Goal: Task Accomplishment & Management: Use online tool/utility

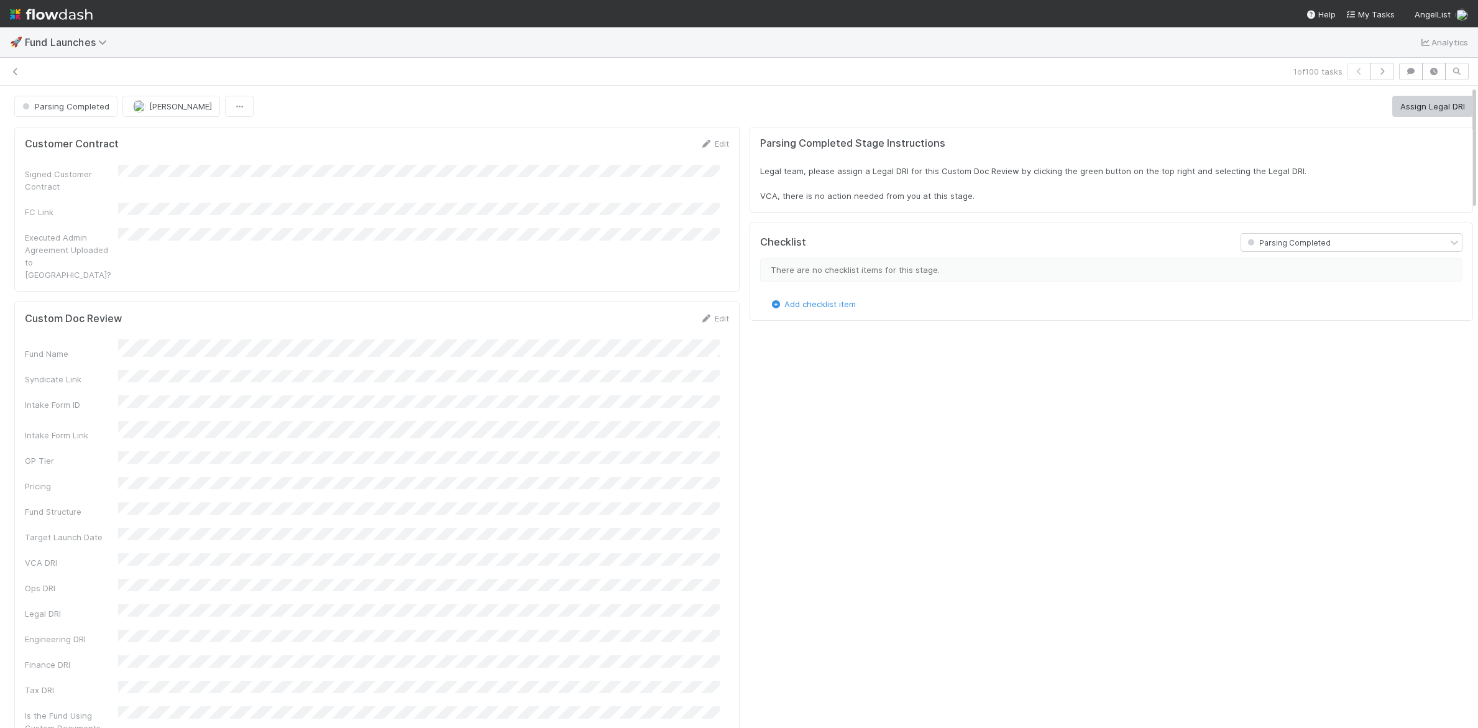
scroll to position [243, 1409]
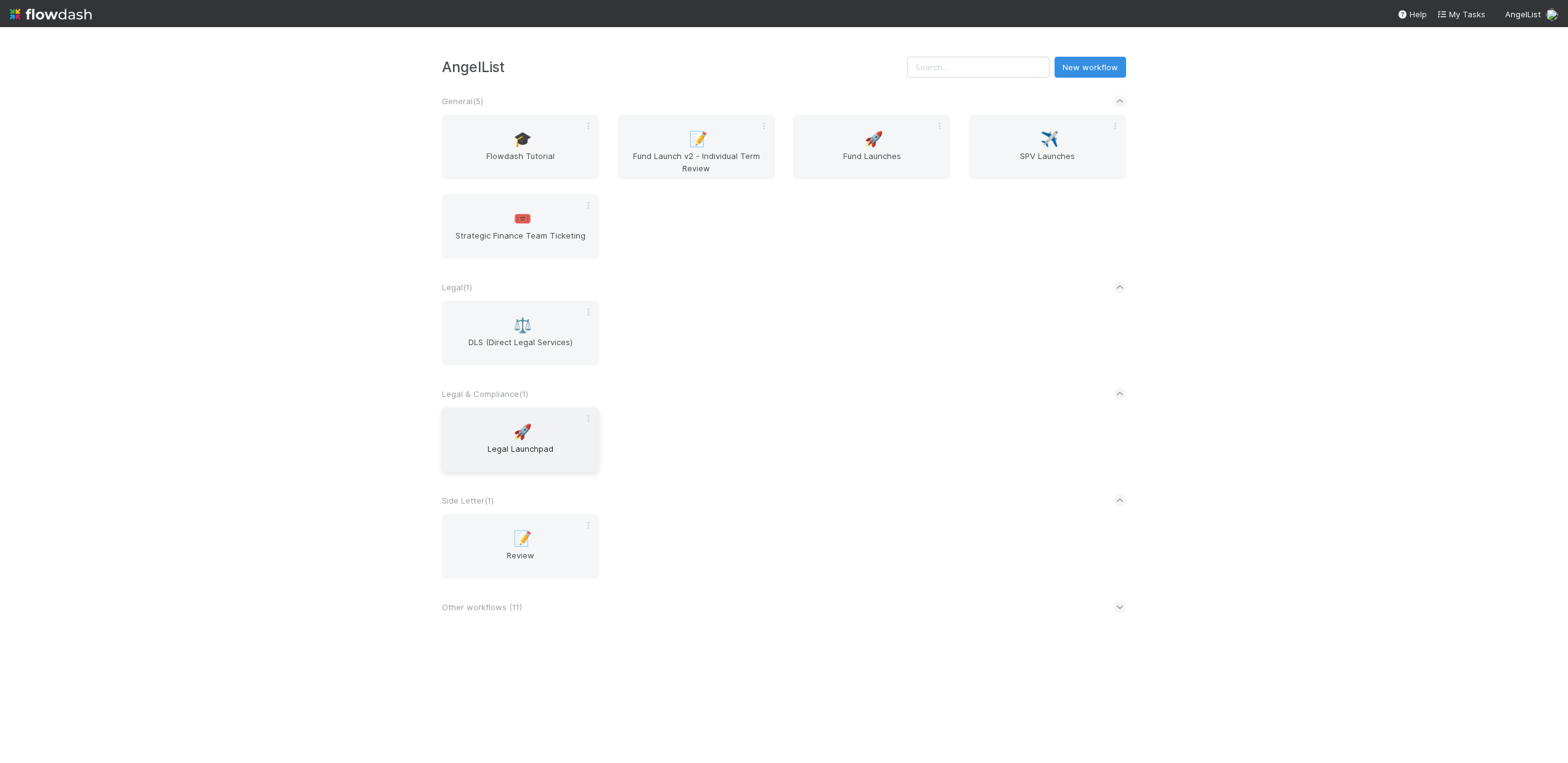
click at [527, 451] on span "Legal Launchpad" at bounding box center [521, 454] width 148 height 25
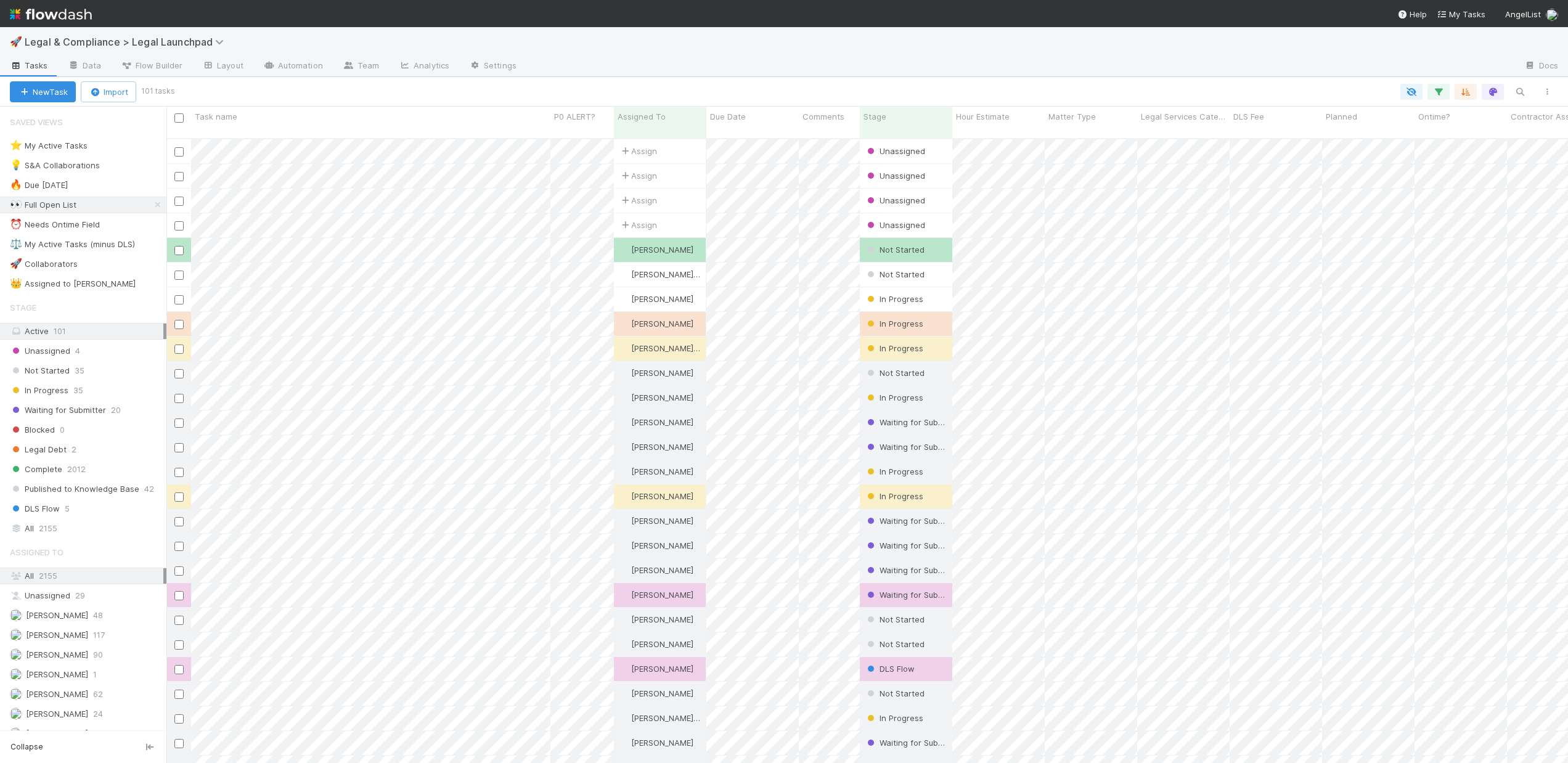
scroll to position [626, 1392]
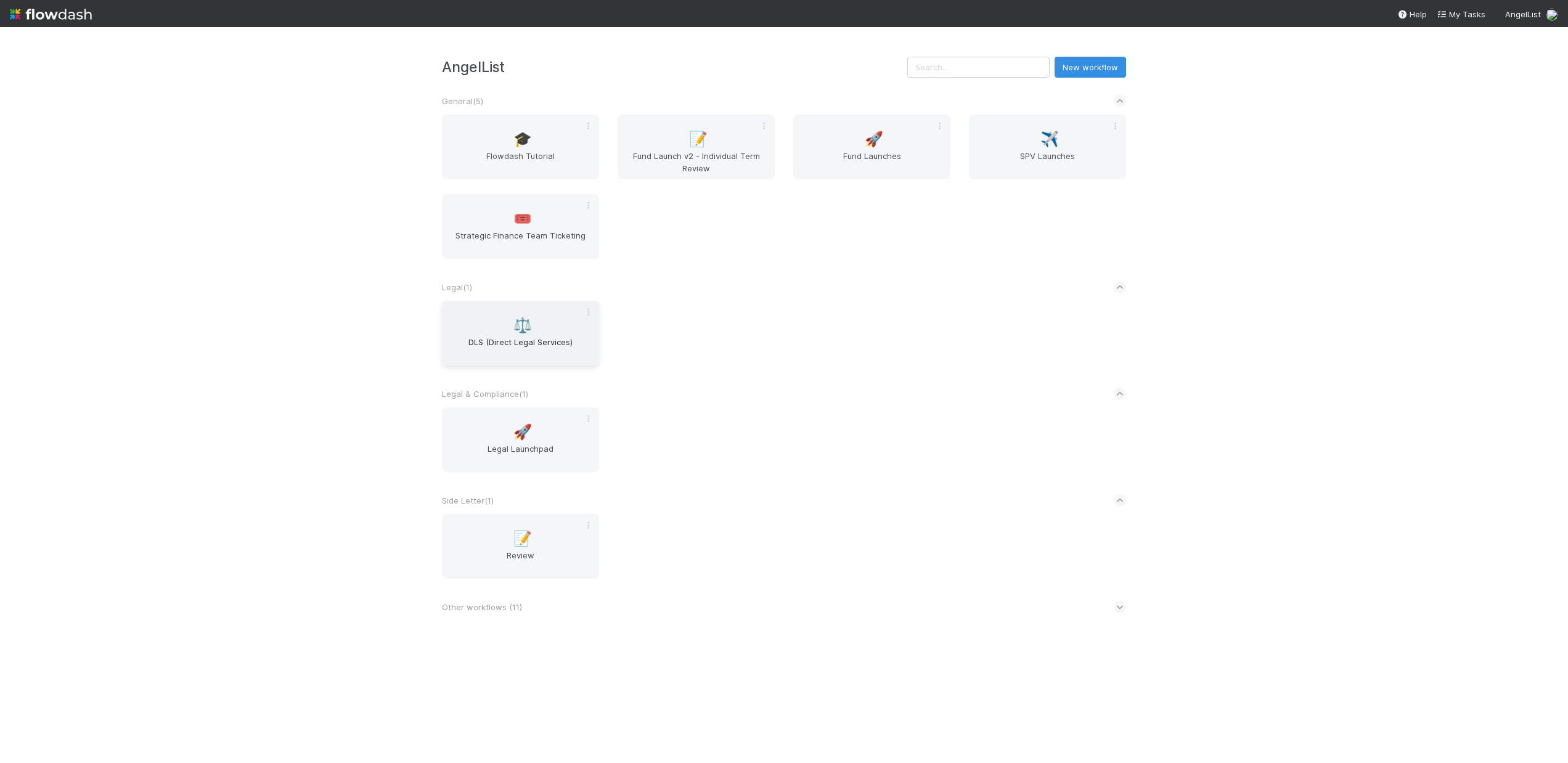
click at [549, 325] on div "⚖️ DLS (Direct Legal Services)" at bounding box center [521, 332] width 157 height 64
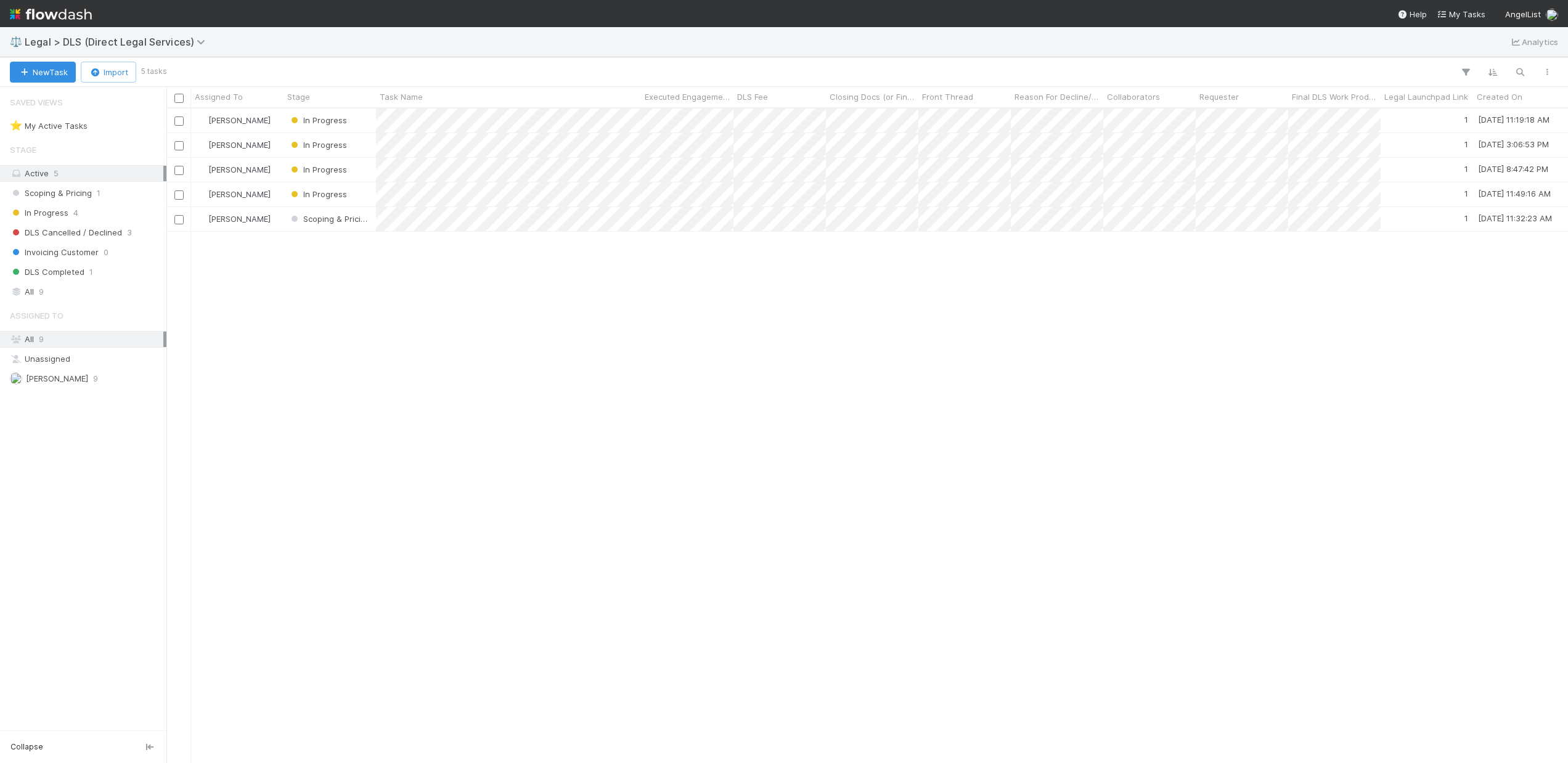
scroll to position [646, 1392]
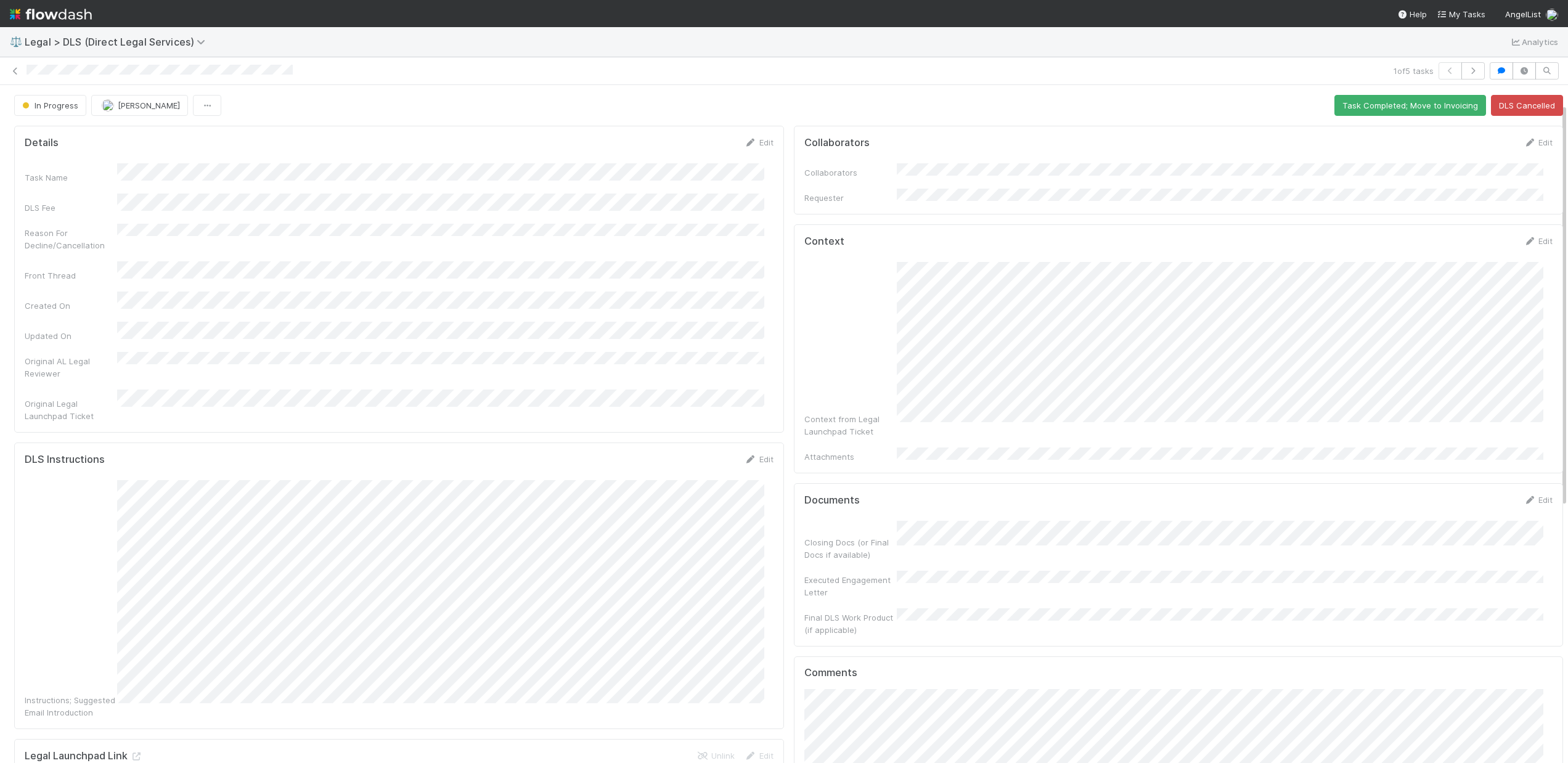
scroll to position [192, 0]
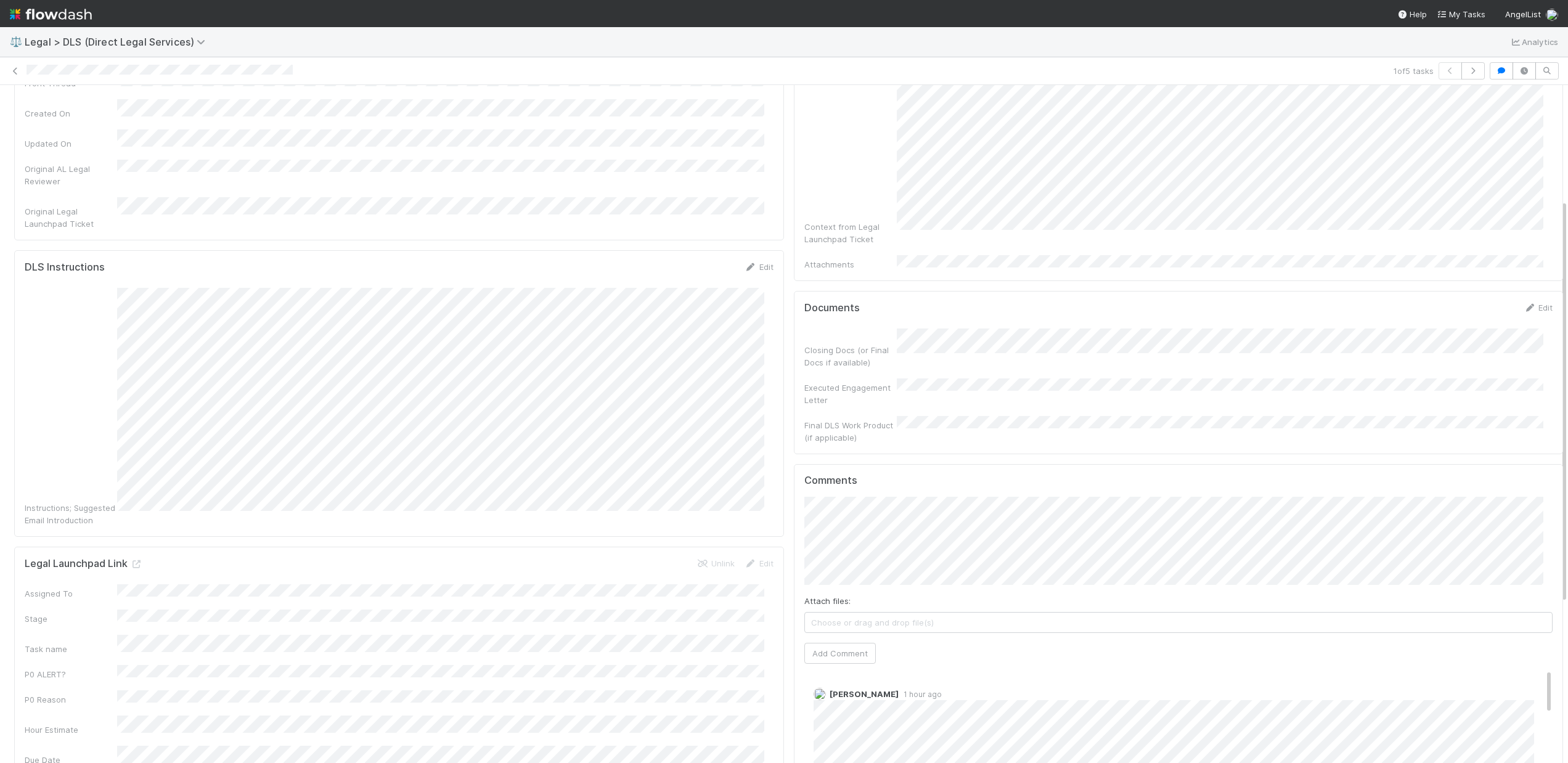
click at [996, 540] on div "Attach files: Choose or drag and drop file(s) Add Comment" at bounding box center [1178, 580] width 749 height 167
click at [788, 508] on div "Collaborators Edit Collaborators Requester Context Edit Context from Legal Laun…" at bounding box center [1178, 512] width 780 height 1168
click at [790, 505] on div "Details Edit Task Name DLS Fee Reason For Decline/Cancellation Front Thread Cre…" at bounding box center [788, 512] width 1577 height 1168
click at [846, 648] on button "Add Comment" at bounding box center [840, 658] width 71 height 21
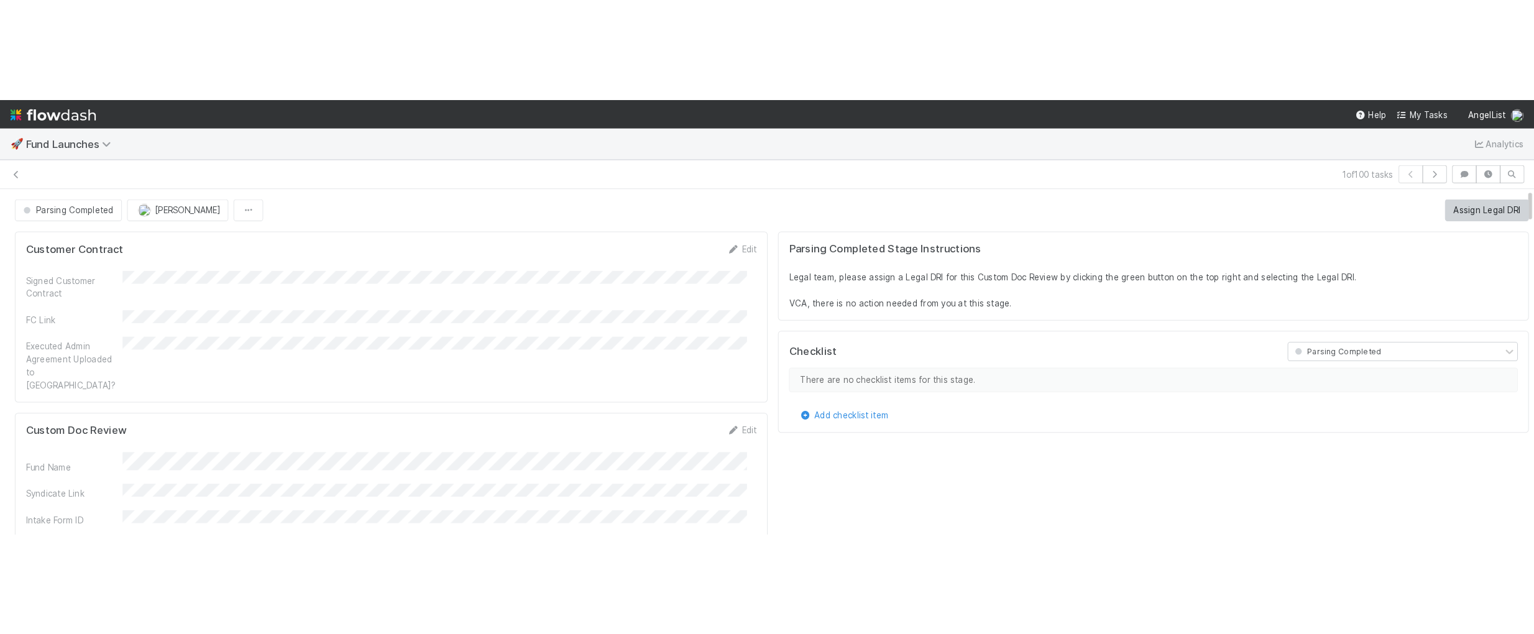
scroll to position [243, 1409]
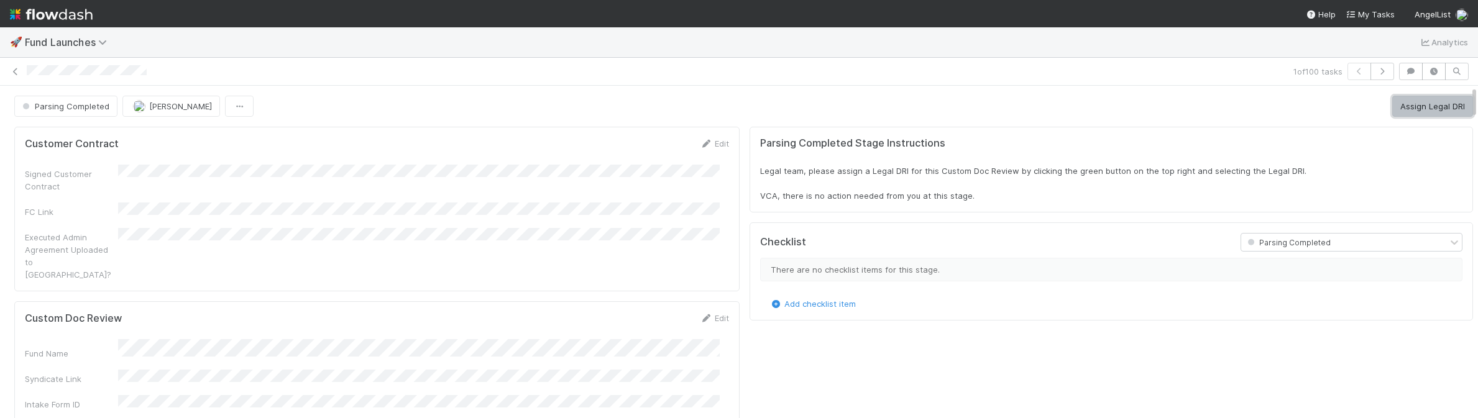
click at [1422, 108] on button "Assign Legal DRI" at bounding box center [1432, 106] width 81 height 21
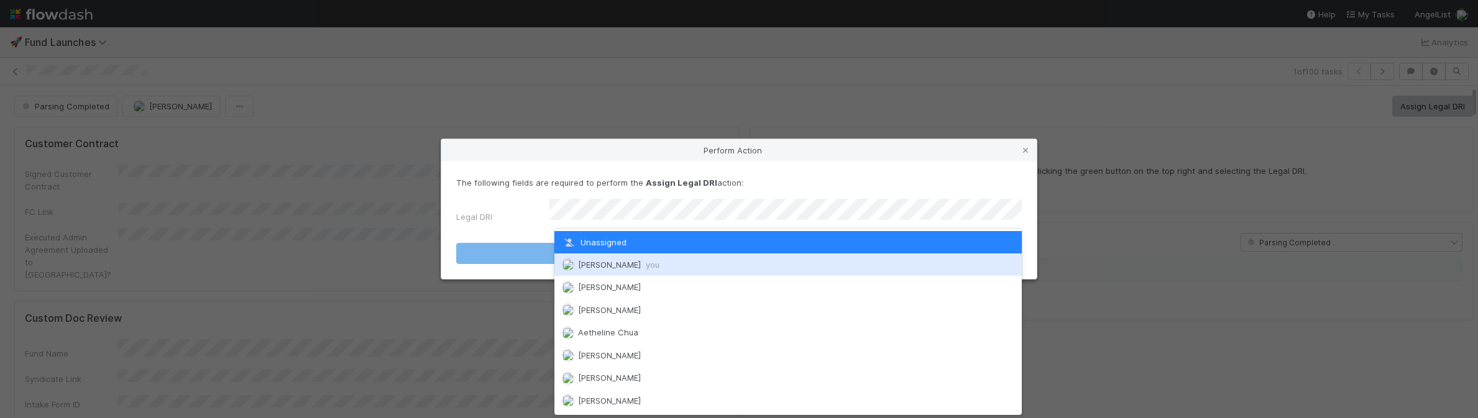
click at [689, 270] on div "[PERSON_NAME] you" at bounding box center [787, 265] width 467 height 22
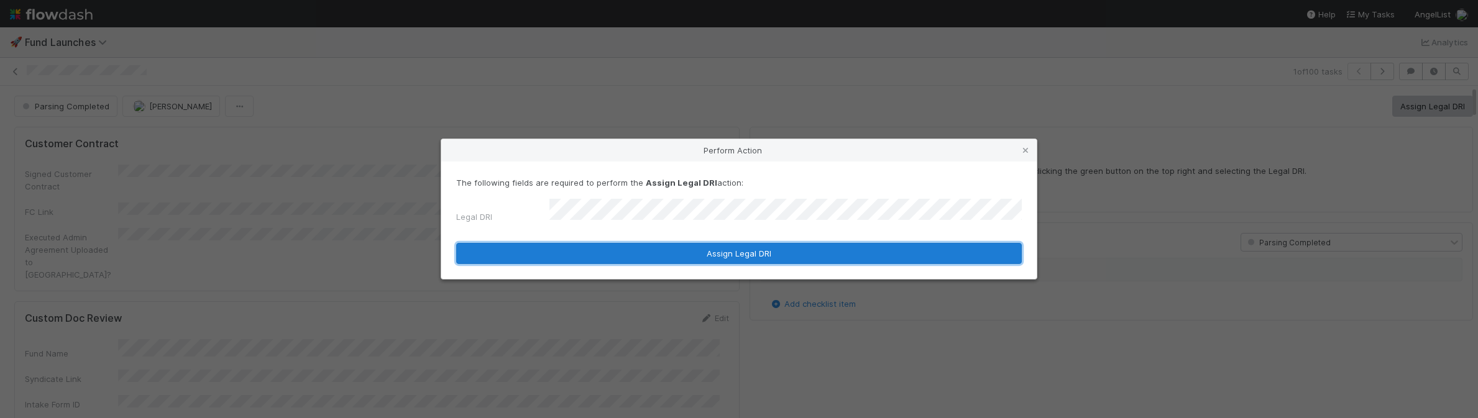
click at [767, 252] on button "Assign Legal DRI" at bounding box center [738, 253] width 565 height 21
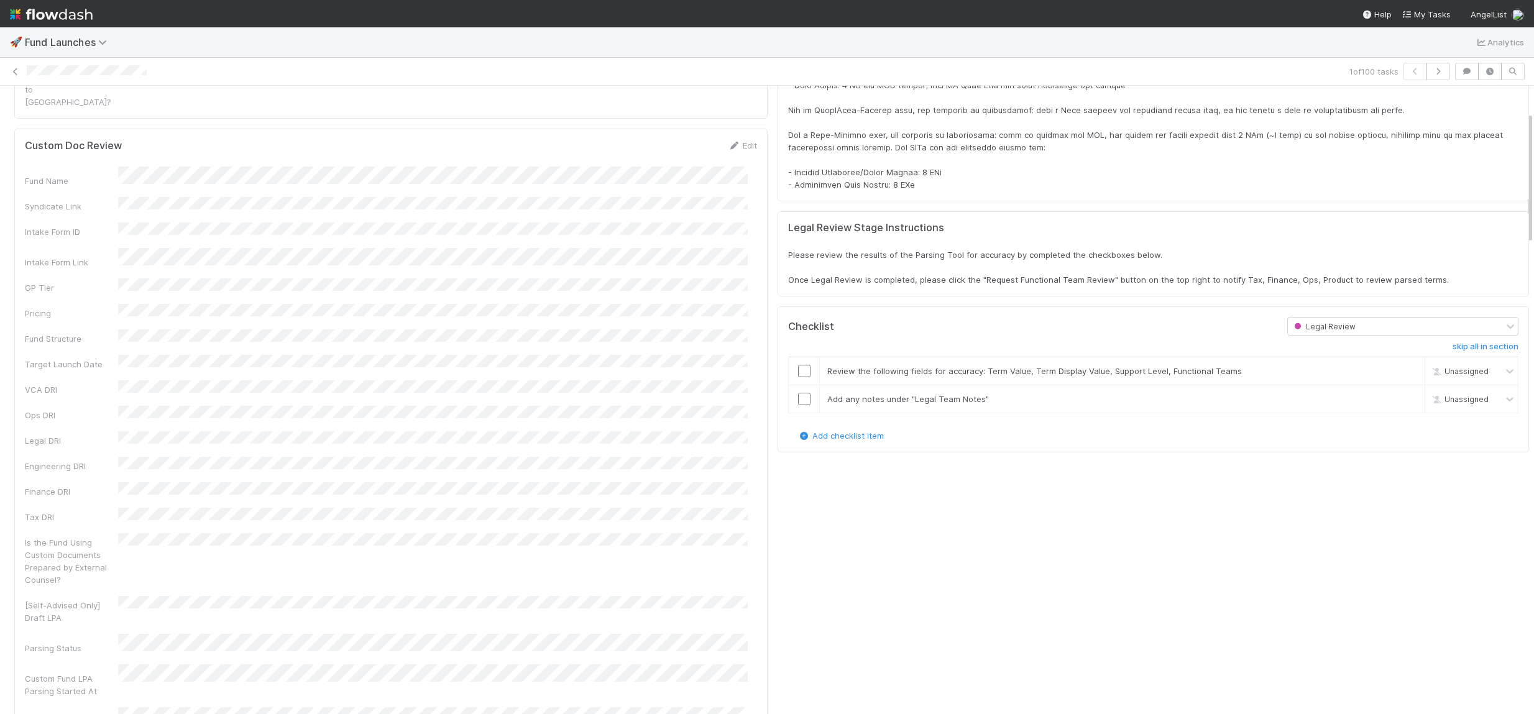
scroll to position [460, 0]
